Goal: Find specific page/section: Find specific page/section

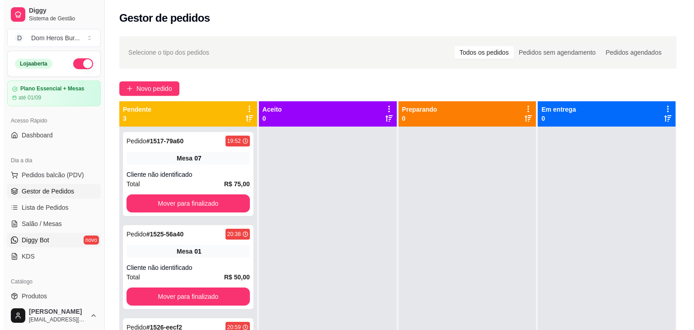
scroll to position [119, 0]
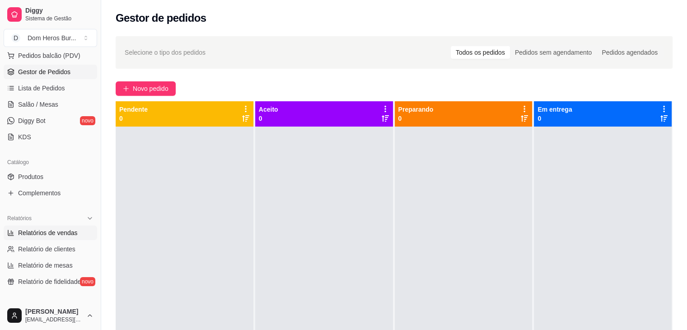
click at [60, 236] on link "Relatórios de vendas" at bounding box center [51, 232] width 94 height 14
select select "ALL"
select select "0"
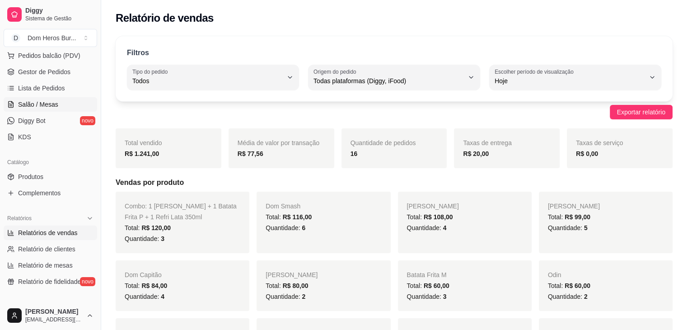
click at [42, 98] on link "Salão / Mesas" at bounding box center [51, 104] width 94 height 14
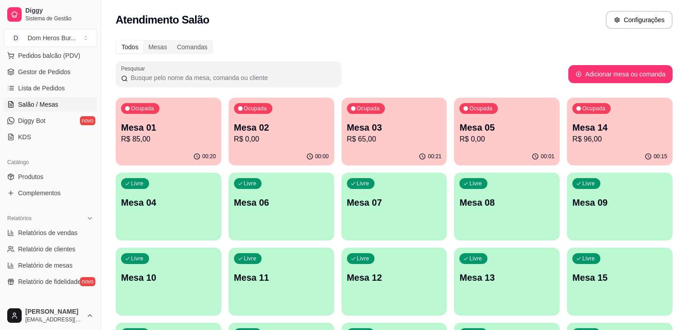
click at [347, 141] on p "R$ 65,00" at bounding box center [394, 139] width 95 height 11
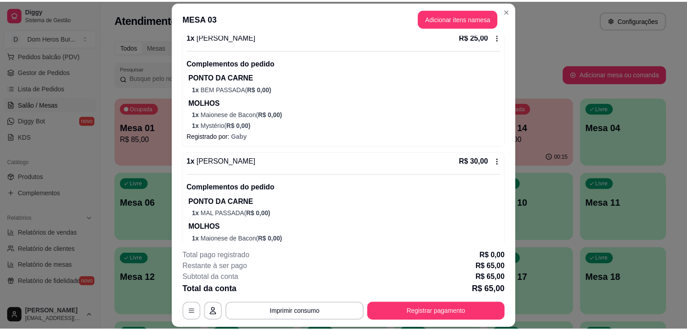
scroll to position [184, 0]
